Goal: Find specific page/section: Find specific page/section

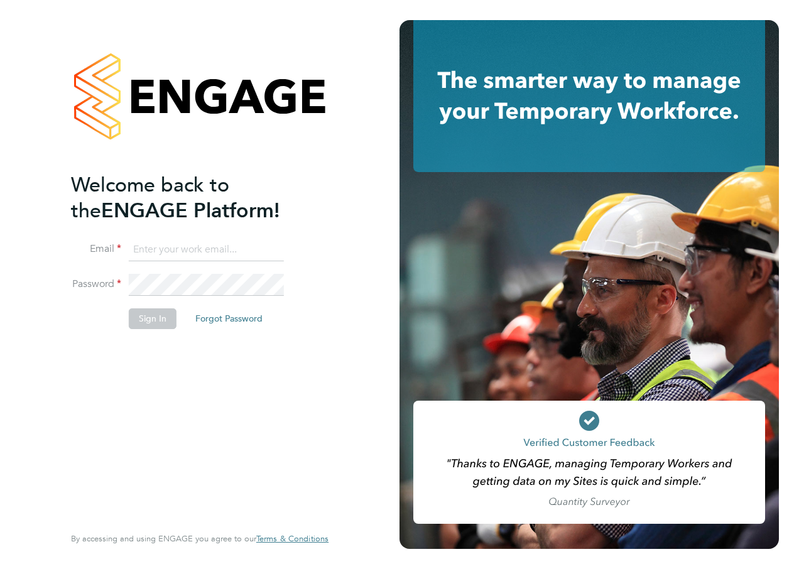
click at [185, 250] on input at bounding box center [206, 250] width 155 height 23
type input "[EMAIL_ADDRESS][PERSON_NAME][PERSON_NAME][DOMAIN_NAME]"
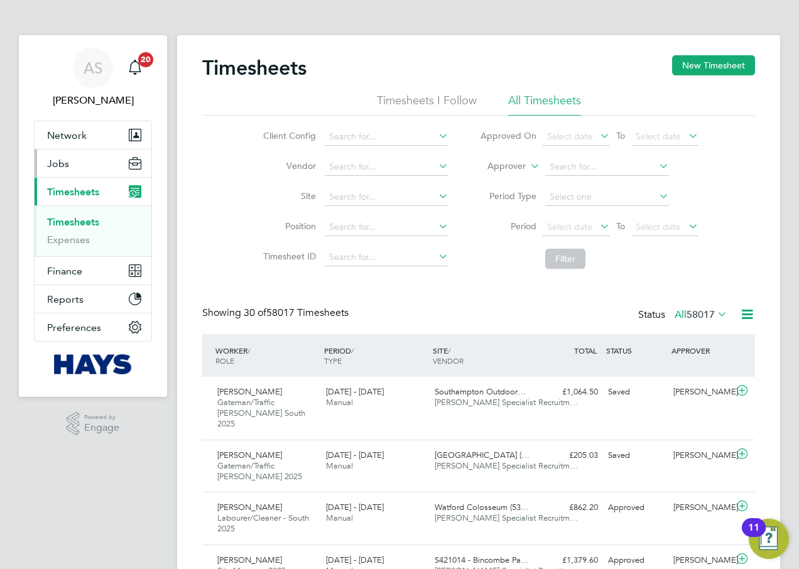
click at [79, 152] on button "Jobs" at bounding box center [93, 164] width 117 height 28
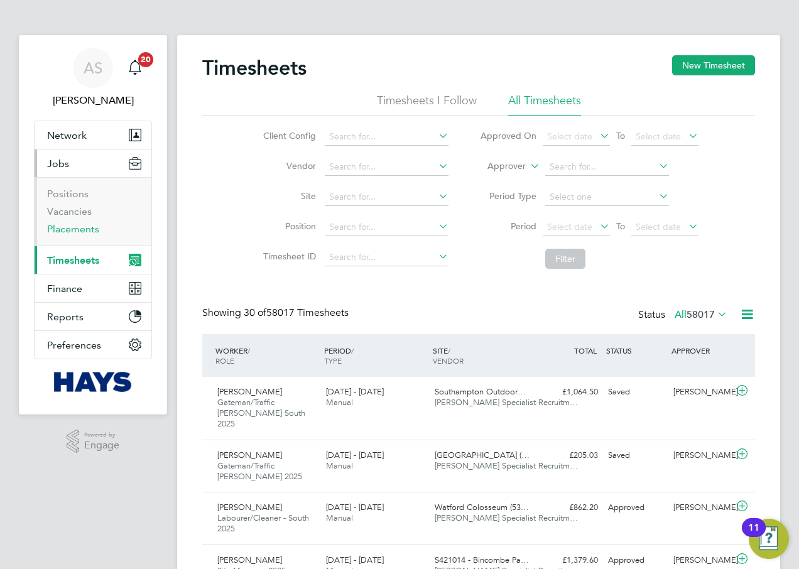
click at [66, 226] on link "Placements" at bounding box center [73, 229] width 52 height 12
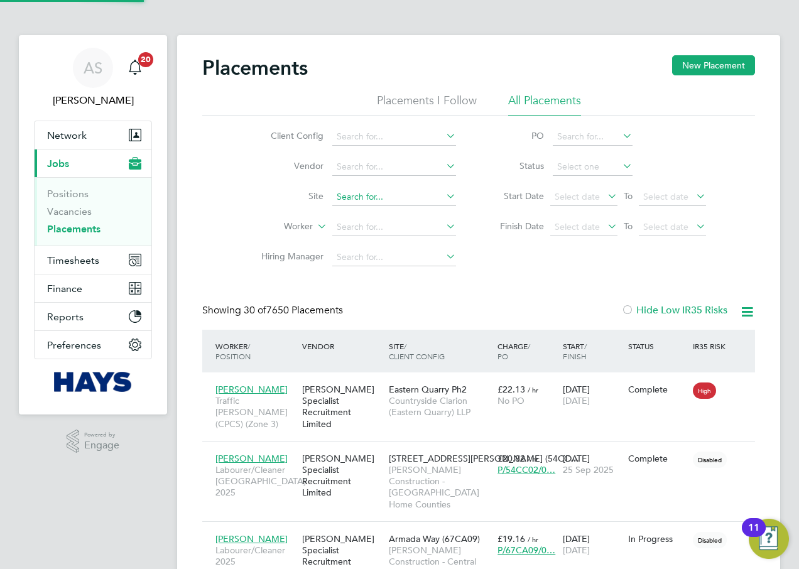
click at [358, 199] on input at bounding box center [394, 198] width 124 height 18
click at [390, 219] on li "Tenterde n Sports Pavilion" at bounding box center [394, 214] width 125 height 17
type input "Tenterden Sports Pavilion"
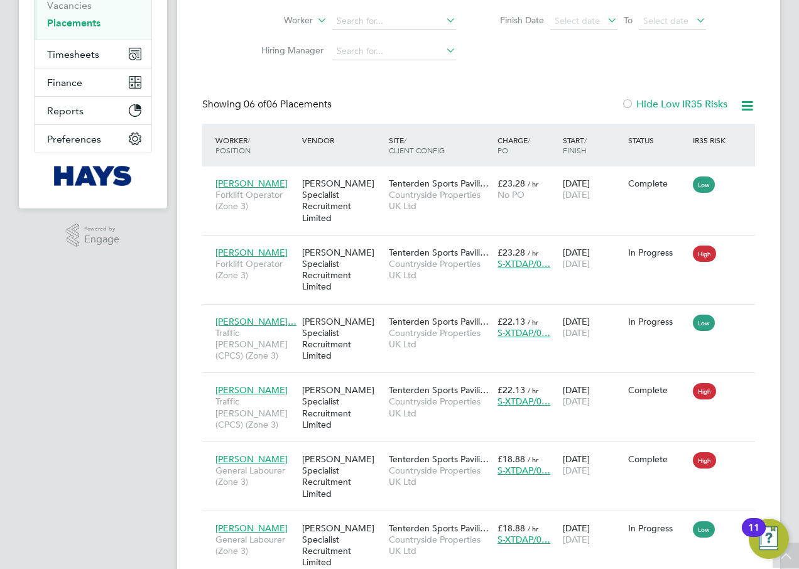
click at [500, 517] on div "Placements New Placement Placements I Follow All Placements Client Config Vendo…" at bounding box center [478, 223] width 603 height 789
click at [363, 529] on div "Placements New Placement Placements I Follow All Placements Client Config Vendo…" at bounding box center [478, 223] width 603 height 789
